Goal: Task Accomplishment & Management: Complete application form

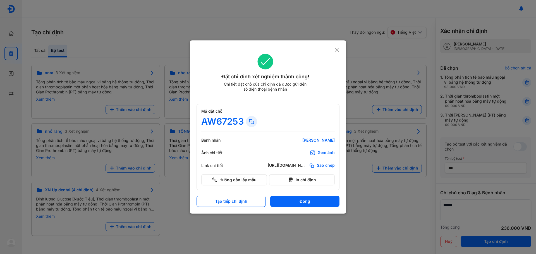
drag, startPoint x: 237, startPoint y: 128, endPoint x: 223, endPoint y: 125, distance: 14.1
click at [223, 125] on div "Mã đặt chỗ AW67253" at bounding box center [267, 120] width 133 height 23
click at [222, 124] on div "AW67253" at bounding box center [222, 121] width 42 height 11
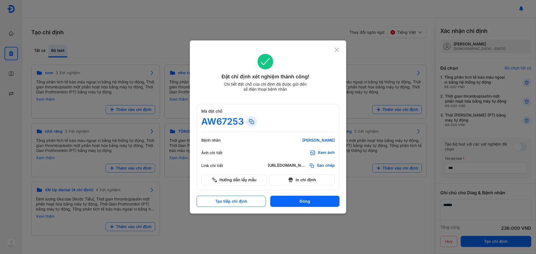
click at [239, 117] on div "AW67253" at bounding box center [222, 121] width 42 height 11
click at [335, 49] on icon at bounding box center [336, 50] width 5 height 6
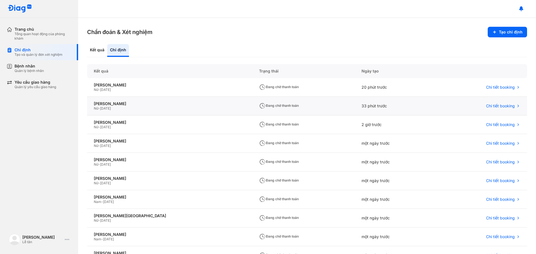
click at [126, 107] on div "Nữ - 07/03/1973" at bounding box center [170, 108] width 152 height 4
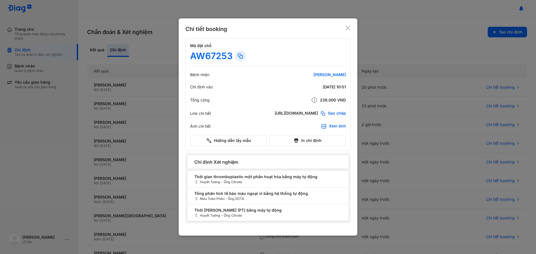
click at [336, 75] on div "[PERSON_NAME]" at bounding box center [312, 74] width 67 height 5
copy div "[PERSON_NAME]"
click at [349, 29] on use at bounding box center [348, 28] width 4 height 4
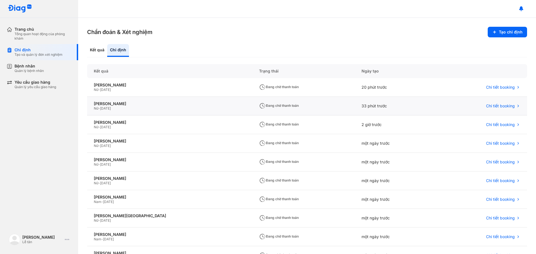
drag, startPoint x: 102, startPoint y: 107, endPoint x: 129, endPoint y: 108, distance: 27.4
click at [129, 108] on div "Nữ - 07/03/1973" at bounding box center [170, 108] width 152 height 4
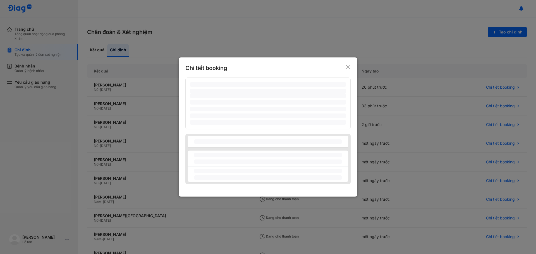
copy span "[DATE]"
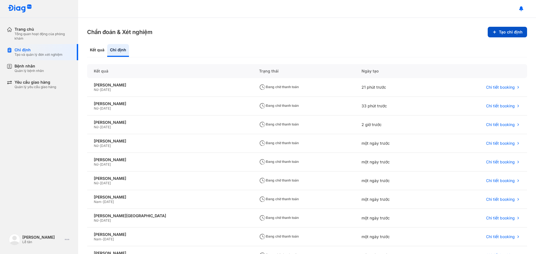
click at [500, 29] on button "Tạo chỉ định" at bounding box center [507, 32] width 39 height 11
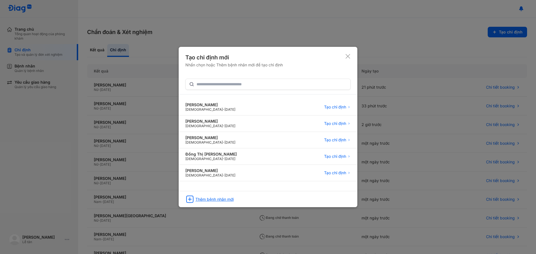
click at [208, 197] on div "Thêm bệnh nhân mới" at bounding box center [214, 199] width 38 height 5
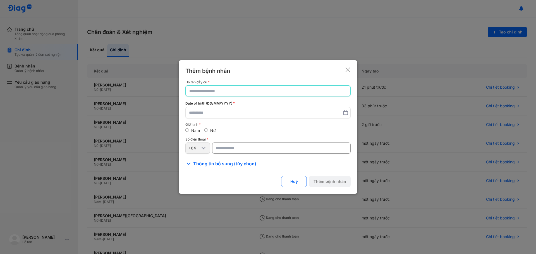
click at [238, 94] on input "text" at bounding box center [267, 91] width 157 height 10
paste input "**********"
type input "**********"
click at [224, 114] on input "text" at bounding box center [268, 113] width 158 height 10
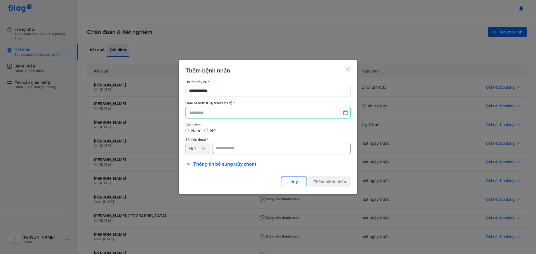
click at [227, 143] on input "number" at bounding box center [281, 148] width 138 height 11
paste input "**********"
type input "**********"
click at [235, 109] on input "text" at bounding box center [268, 113] width 158 height 10
paste input "**********"
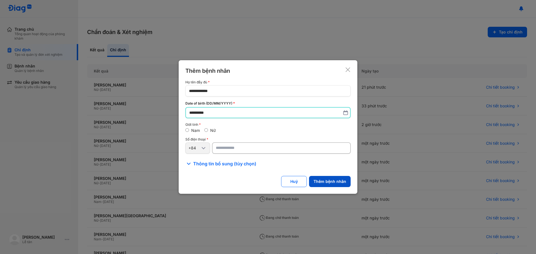
type input "**********"
click at [332, 183] on button "Thêm bệnh nhân" at bounding box center [330, 181] width 42 height 11
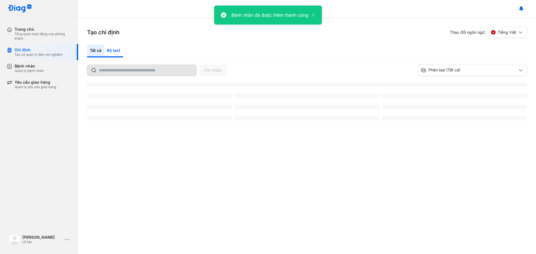
click at [114, 53] on div "Bộ test" at bounding box center [113, 51] width 19 height 13
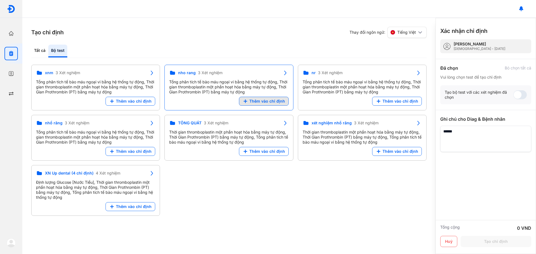
click at [267, 101] on span "Thêm vào chỉ định" at bounding box center [267, 101] width 36 height 5
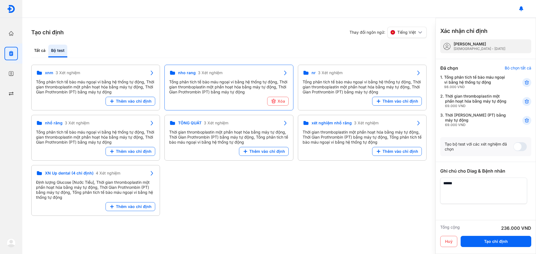
click at [517, 151] on span at bounding box center [519, 146] width 13 height 9
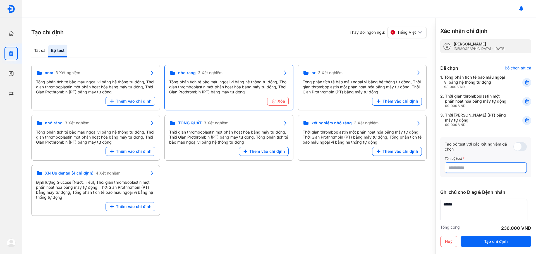
click at [475, 173] on input "text" at bounding box center [485, 168] width 75 height 10
type input "**"
click at [487, 239] on button "Tạo chỉ định" at bounding box center [496, 241] width 71 height 11
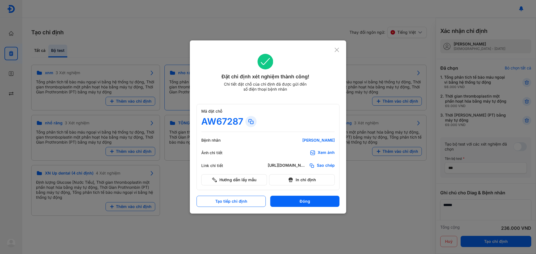
click at [310, 140] on div "[PERSON_NAME]" at bounding box center [301, 140] width 67 height 5
click at [386, 88] on div at bounding box center [268, 127] width 536 height 254
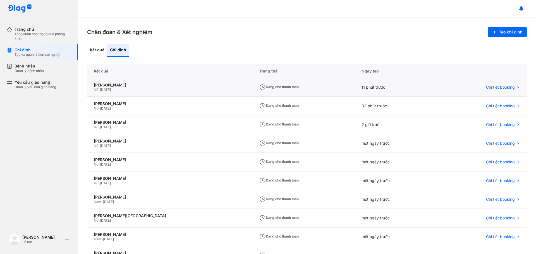
click at [507, 88] on span "Chi tiết booking" at bounding box center [500, 87] width 29 height 5
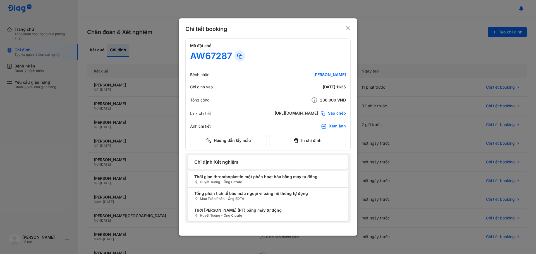
click at [443, 98] on div at bounding box center [268, 127] width 536 height 254
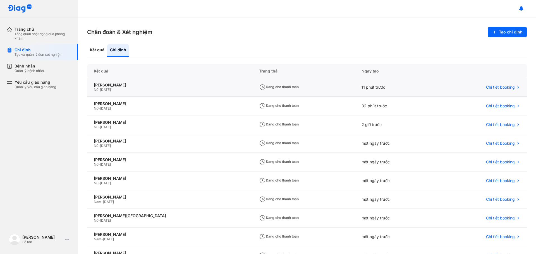
click at [111, 88] on span "[DATE]" at bounding box center [105, 90] width 11 height 4
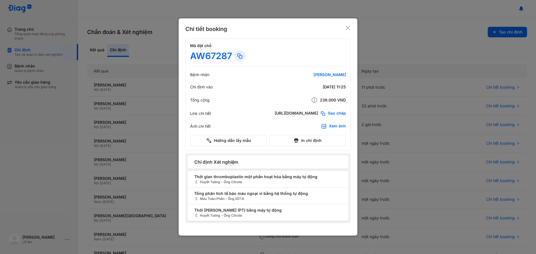
click at [350, 29] on icon at bounding box center [348, 28] width 6 height 6
